Goal: Information Seeking & Learning: Check status

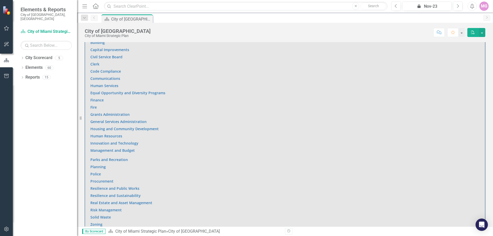
scroll to position [360, 0]
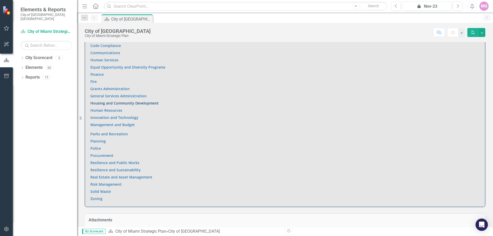
click at [109, 101] on link "Housing and Community Development" at bounding box center [124, 103] width 68 height 5
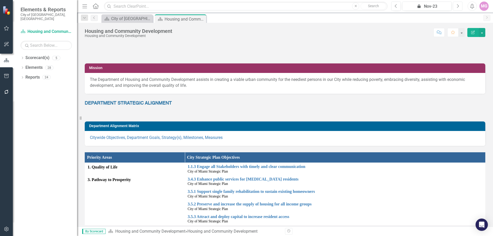
click at [459, 4] on button "Next" at bounding box center [458, 6] width 10 height 9
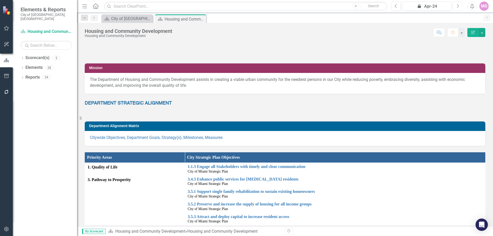
click at [459, 4] on button "Next" at bounding box center [458, 6] width 10 height 9
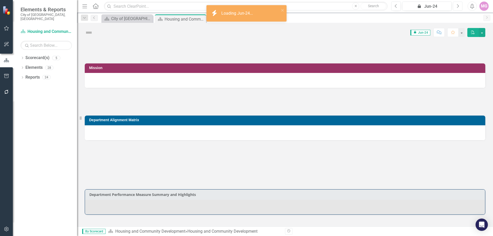
click at [459, 4] on button "Next" at bounding box center [458, 6] width 10 height 9
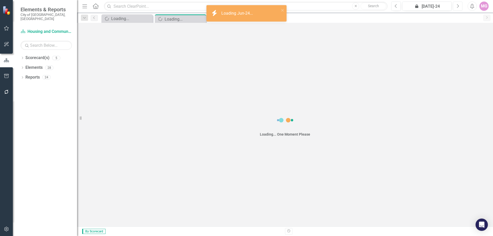
click at [459, 4] on button "Next" at bounding box center [458, 6] width 10 height 9
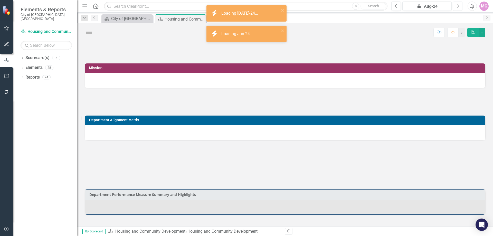
click at [459, 4] on button "Next" at bounding box center [458, 6] width 10 height 9
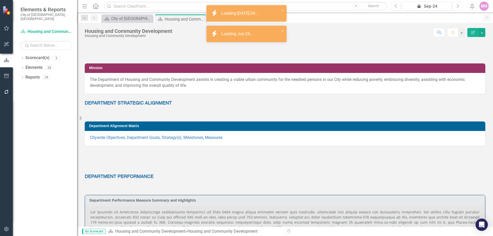
click at [459, 4] on button "Next" at bounding box center [458, 6] width 10 height 9
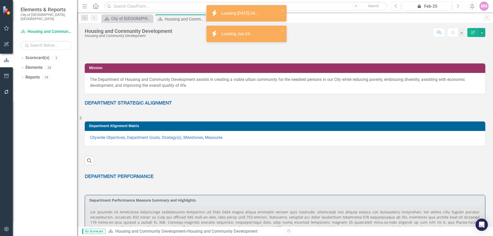
click at [459, 4] on button "Next" at bounding box center [458, 6] width 10 height 9
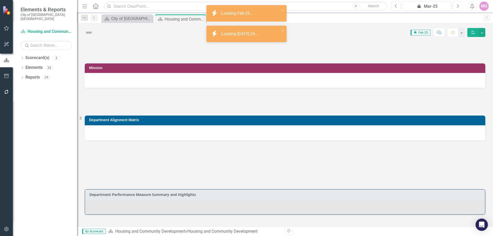
click at [459, 4] on button "Next" at bounding box center [458, 6] width 10 height 9
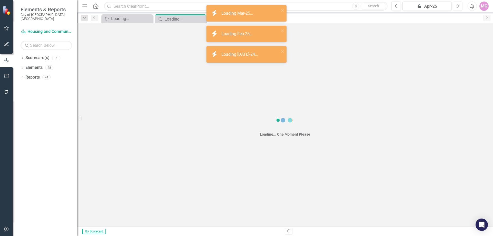
click at [459, 4] on button "Next" at bounding box center [458, 6] width 10 height 9
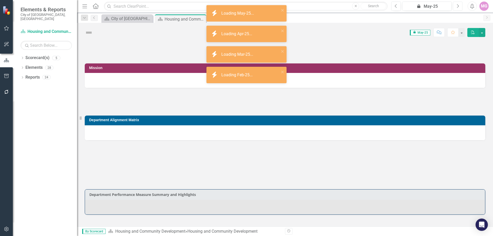
click at [459, 4] on button "Next" at bounding box center [458, 6] width 10 height 9
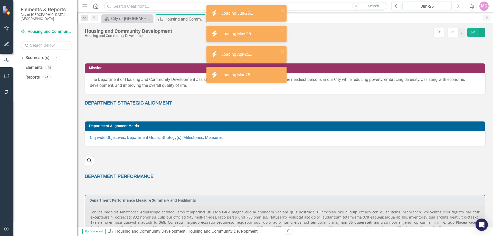
click at [458, 5] on icon "button" at bounding box center [458, 6] width 2 height 4
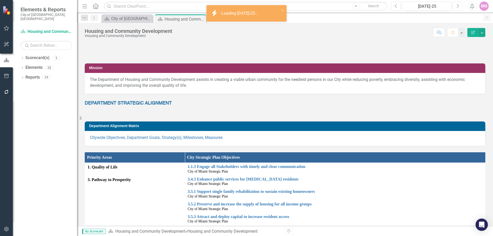
click at [458, 5] on icon "button" at bounding box center [458, 6] width 2 height 4
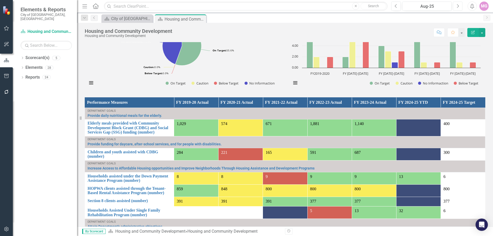
scroll to position [283, 0]
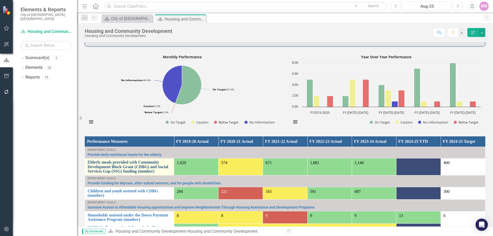
click at [110, 171] on link "Elderly meals provided with Community Development Block Grant (CDBG) and Social…" at bounding box center [130, 167] width 84 height 14
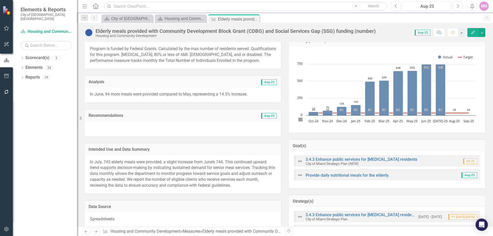
scroll to position [32, 0]
